Goal: Task Accomplishment & Management: Use online tool/utility

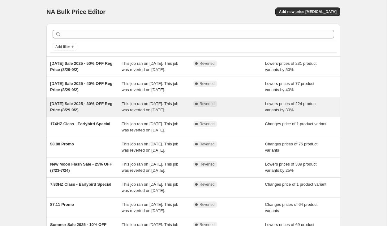
click at [230, 113] on div "Complete Reverted" at bounding box center [229, 107] width 72 height 12
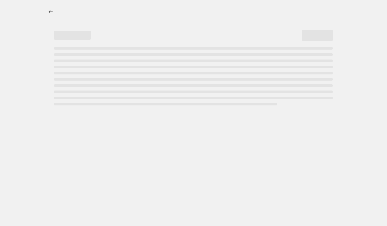
select select "percentage"
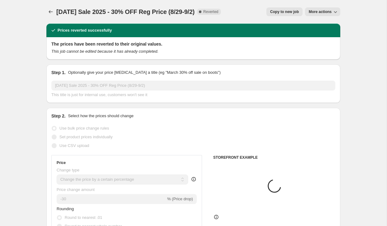
select select "tag"
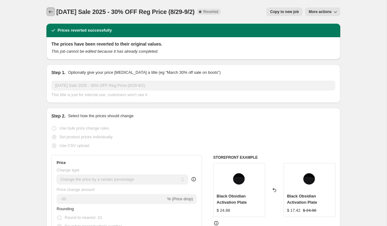
click at [50, 11] on icon "Price change jobs" at bounding box center [51, 12] width 6 height 6
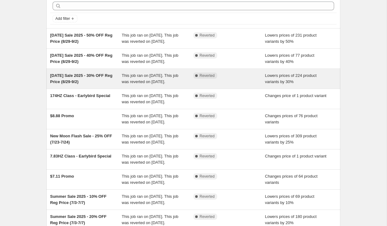
scroll to position [28, 0]
